Goal: Information Seeking & Learning: Check status

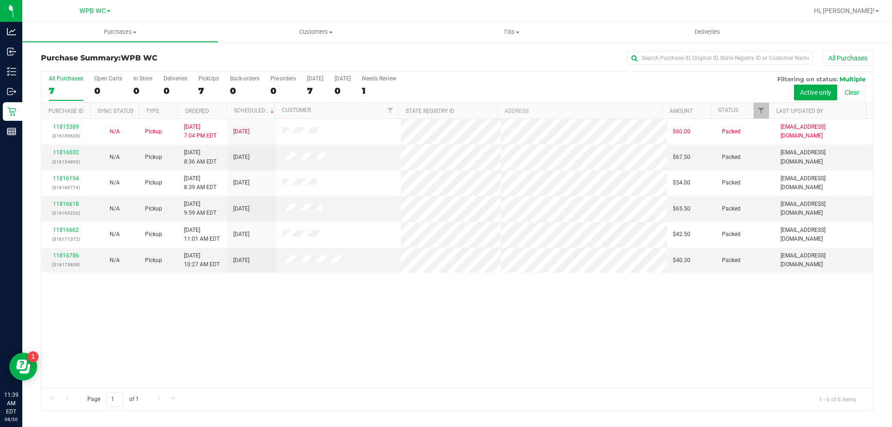
click at [384, 323] on div "11815389 (316109635) N/A Pickup [DATE] 7:04 PM EDT 8/20/2025 $60.00 Packed [EMA…" at bounding box center [456, 253] width 831 height 269
click at [281, 337] on div "11815389 (316109635) N/A Pickup [DATE] 7:04 PM EDT 8/20/2025 $60.00 Packed [EMA…" at bounding box center [456, 253] width 831 height 269
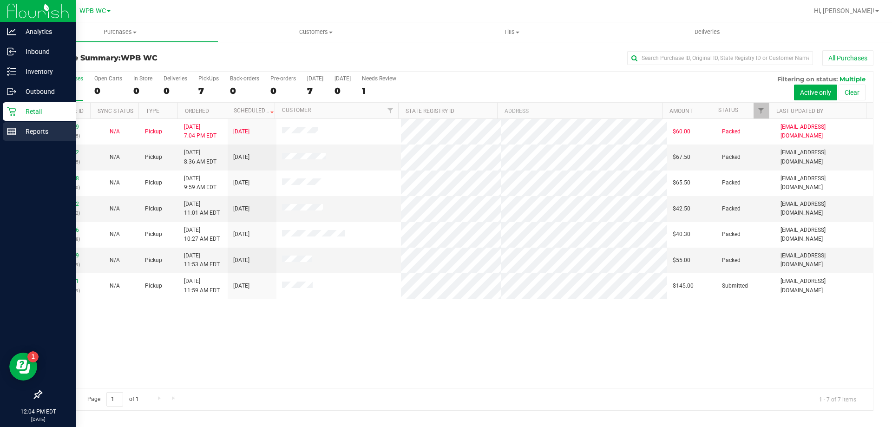
click at [19, 131] on p "Reports" at bounding box center [44, 131] width 56 height 11
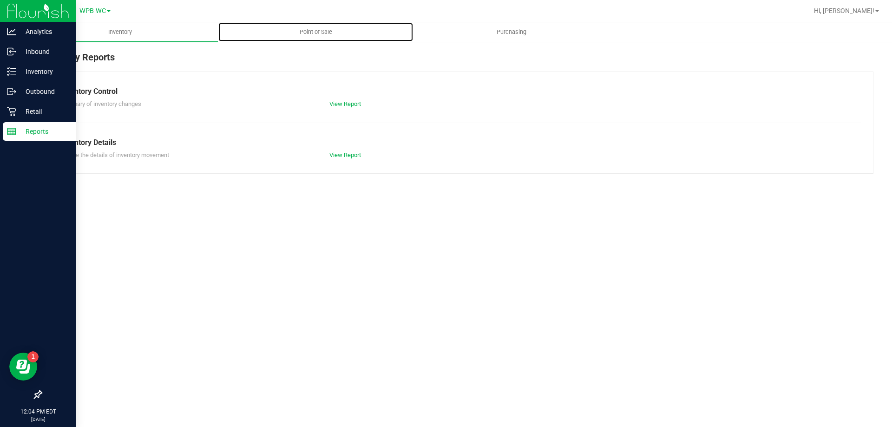
click at [310, 35] on span "Point of Sale" at bounding box center [316, 32] width 58 height 8
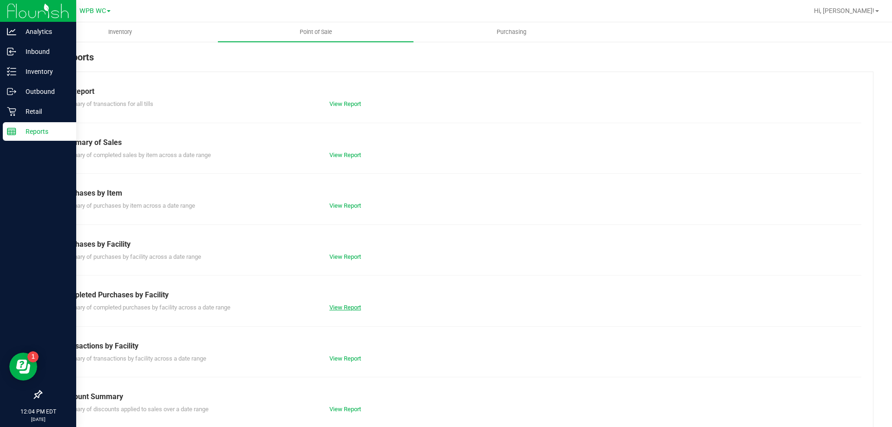
click at [341, 307] on link "View Report" at bounding box center [345, 307] width 32 height 7
